Goal: Information Seeking & Learning: Compare options

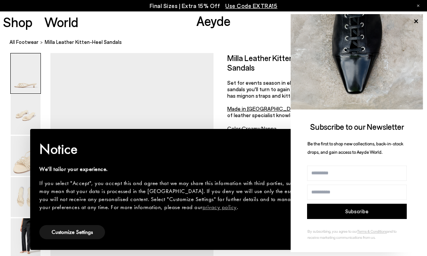
click at [218, 84] on div "Size Guide Shoes Belt Our shoes come in European sizing. The easiest way to mea…" at bounding box center [319, 149] width 213 height 193
click at [414, 21] on icon at bounding box center [416, 21] width 10 height 10
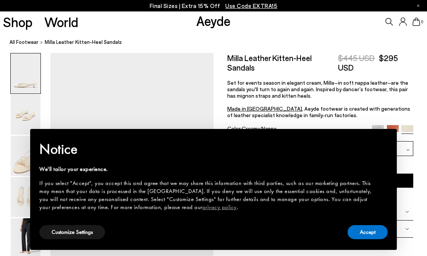
scroll to position [37, 0]
click at [354, 234] on button "Accept" at bounding box center [367, 232] width 40 height 14
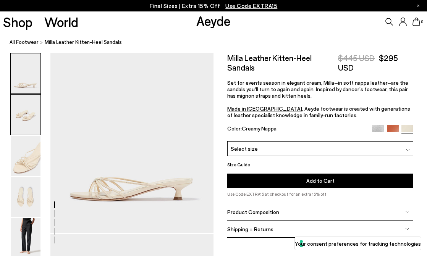
click at [28, 123] on img at bounding box center [26, 115] width 30 height 40
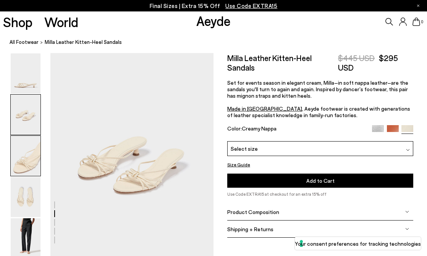
click at [29, 140] on img at bounding box center [26, 156] width 30 height 40
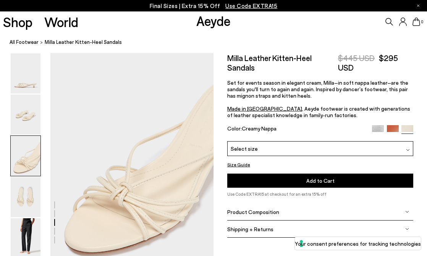
click at [27, 163] on img at bounding box center [26, 156] width 30 height 40
click at [29, 182] on img at bounding box center [26, 197] width 30 height 40
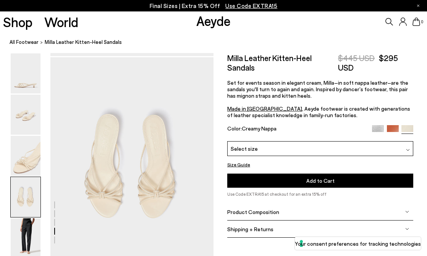
scroll to position [656, 0]
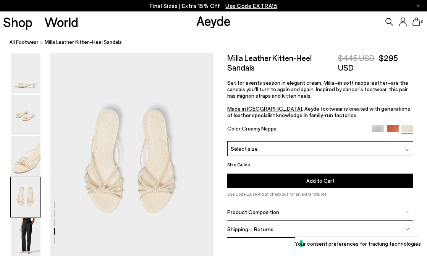
click at [255, 148] on div "Select size" at bounding box center [320, 148] width 186 height 15
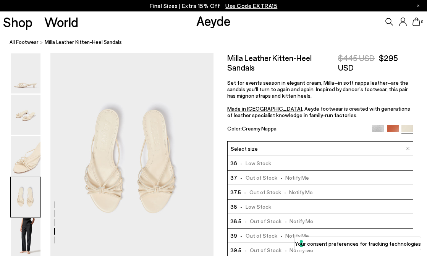
click at [219, 177] on div "Size Guide Shoes Belt Our shoes come in European sizing. The easiest way to mea…" at bounding box center [319, 149] width 213 height 193
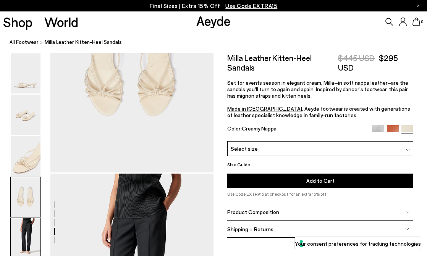
click at [26, 224] on img at bounding box center [26, 238] width 30 height 40
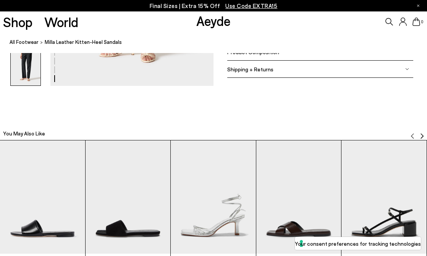
scroll to position [1056, 0]
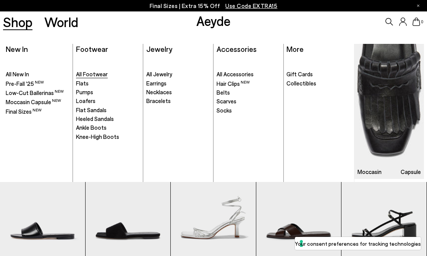
click at [92, 76] on span "All Footwear" at bounding box center [92, 74] width 32 height 7
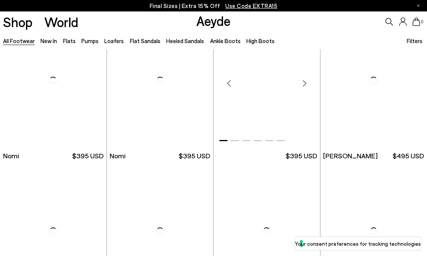
scroll to position [202, 0]
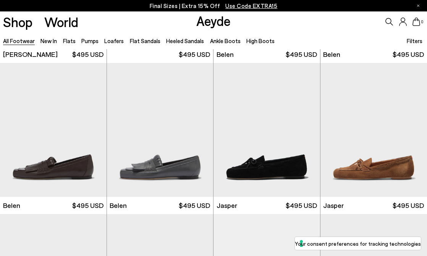
scroll to position [471, 0]
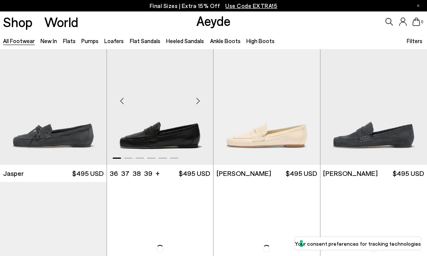
click at [197, 100] on div "Next slide" at bounding box center [197, 101] width 23 height 23
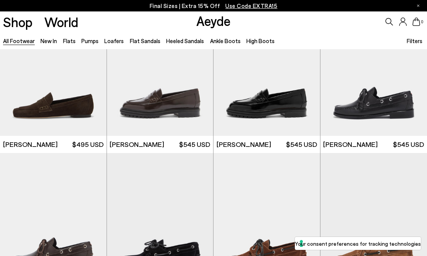
scroll to position [909, 0]
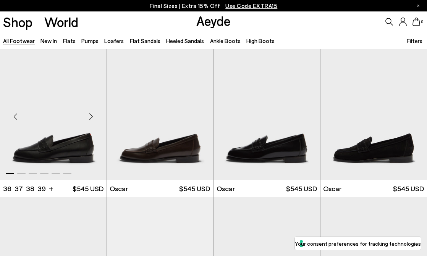
click at [90, 114] on div "Next slide" at bounding box center [91, 116] width 23 height 23
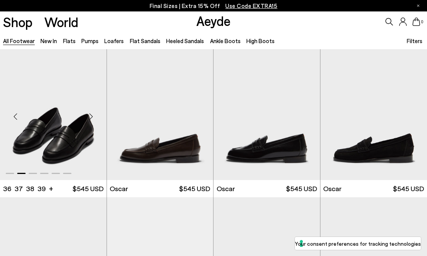
click at [90, 115] on div "Next slide" at bounding box center [91, 116] width 23 height 23
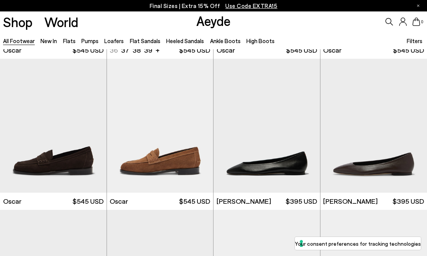
scroll to position [1052, 0]
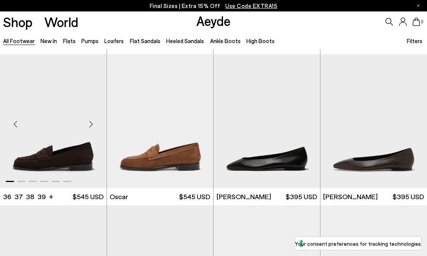
click at [90, 123] on div "Next slide" at bounding box center [91, 124] width 23 height 23
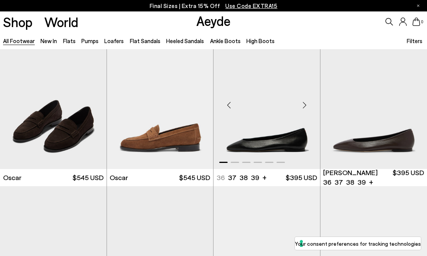
scroll to position [1113, 0]
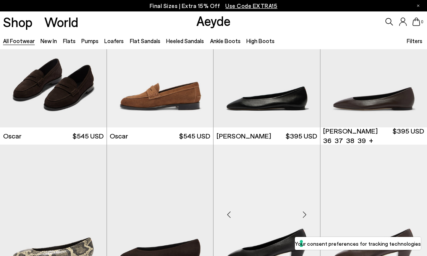
scroll to position [1235, 0]
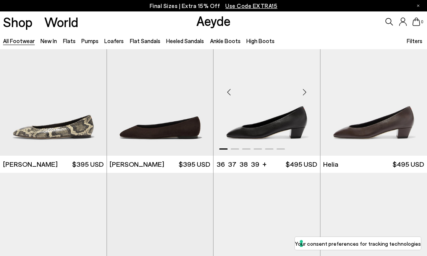
click at [307, 91] on div "Next slide" at bounding box center [304, 92] width 23 height 23
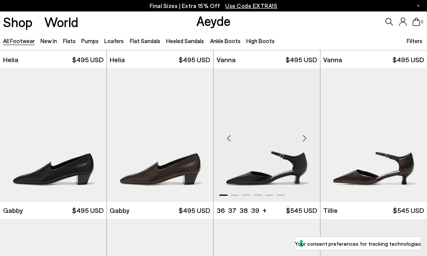
scroll to position [1519, 0]
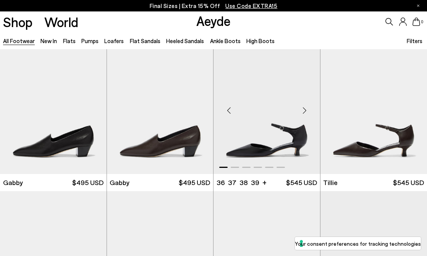
click at [304, 109] on div "Next slide" at bounding box center [304, 110] width 23 height 23
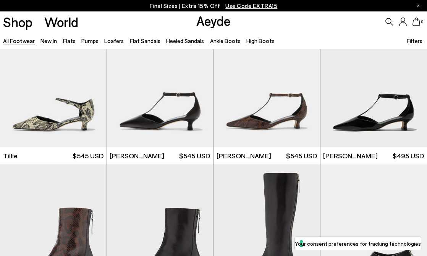
scroll to position [1532, 0]
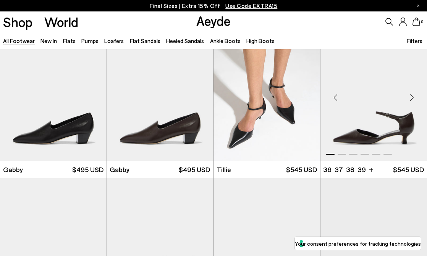
click at [412, 97] on div "Next slide" at bounding box center [411, 97] width 23 height 23
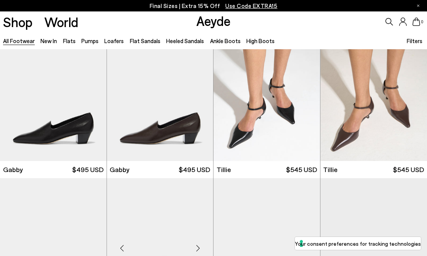
scroll to position [1631, 0]
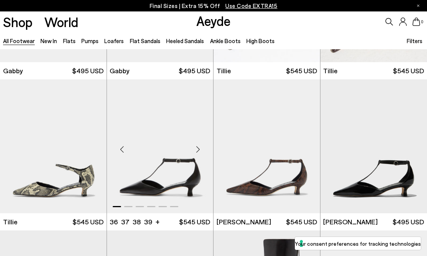
click at [198, 149] on div "Next slide" at bounding box center [197, 149] width 23 height 23
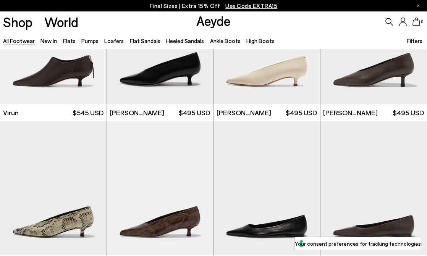
scroll to position [2278, 0]
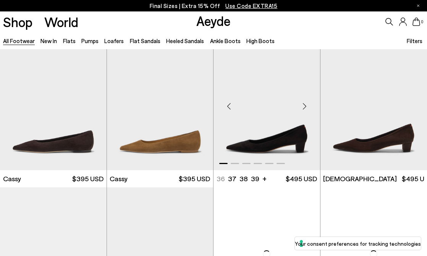
click at [306, 102] on div "Next slide" at bounding box center [304, 106] width 23 height 23
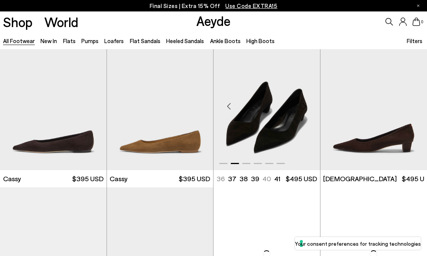
scroll to position [2281, 0]
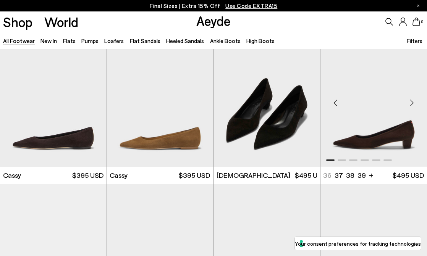
click at [412, 102] on div "Next slide" at bounding box center [411, 102] width 23 height 23
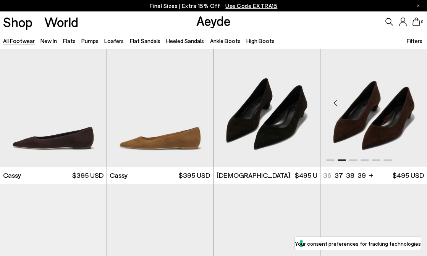
click at [412, 102] on div "Next slide" at bounding box center [411, 102] width 23 height 23
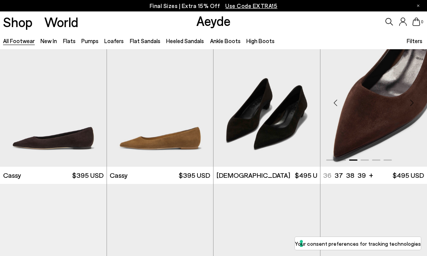
click at [412, 102] on div "Next slide" at bounding box center [411, 102] width 23 height 23
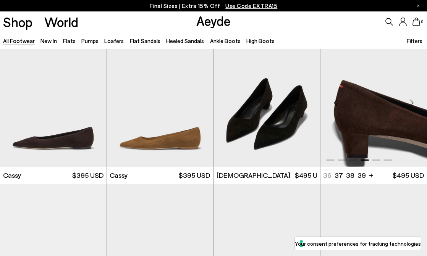
click at [412, 102] on div "Next slide" at bounding box center [411, 102] width 23 height 23
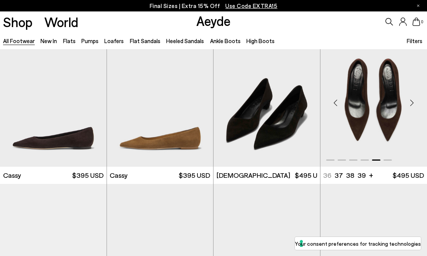
click at [412, 102] on div "Next slide" at bounding box center [411, 102] width 23 height 23
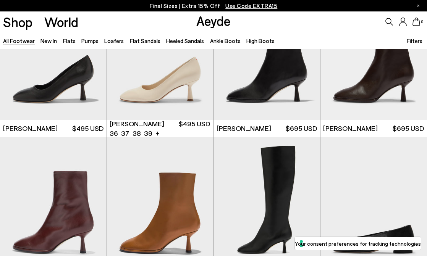
scroll to position [2941, 0]
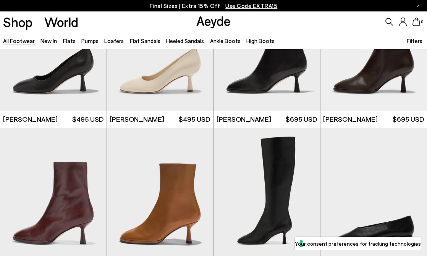
scroll to position [3158, 0]
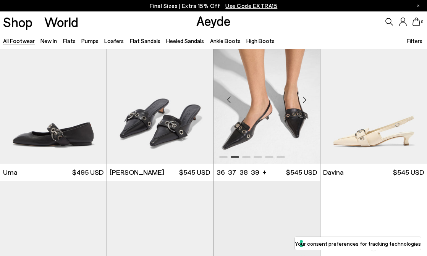
scroll to position [3433, 0]
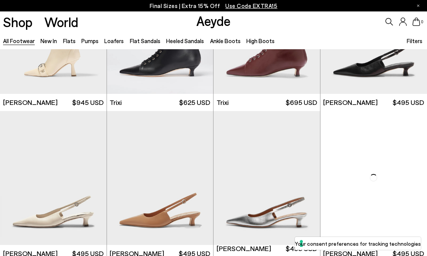
scroll to position [3979, 0]
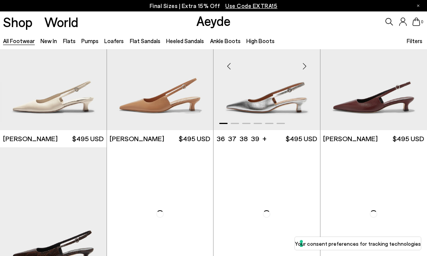
click at [303, 78] on div "Next slide" at bounding box center [304, 66] width 23 height 23
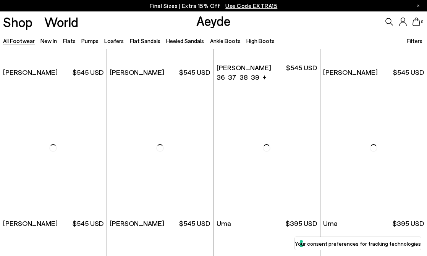
scroll to position [4348, 0]
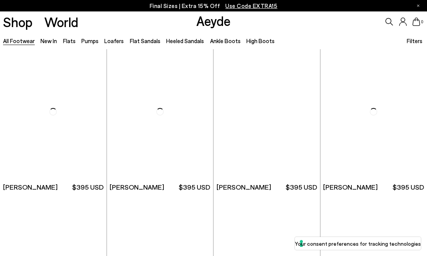
scroll to position [5846, 0]
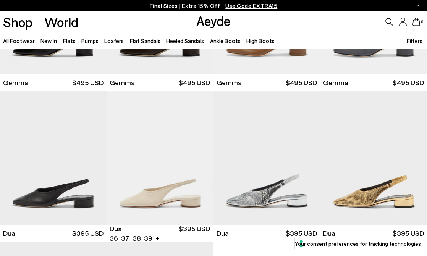
scroll to position [6001, 0]
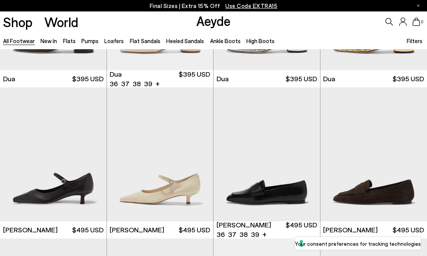
click at [94, 144] on img "1 / 6" at bounding box center [53, 154] width 107 height 134
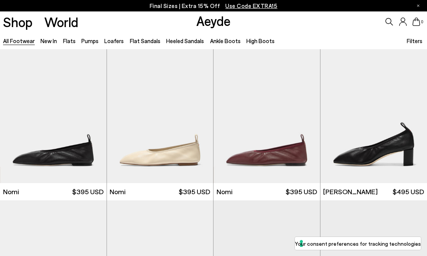
scroll to position [6001, 0]
